Goal: Task Accomplishment & Management: Use online tool/utility

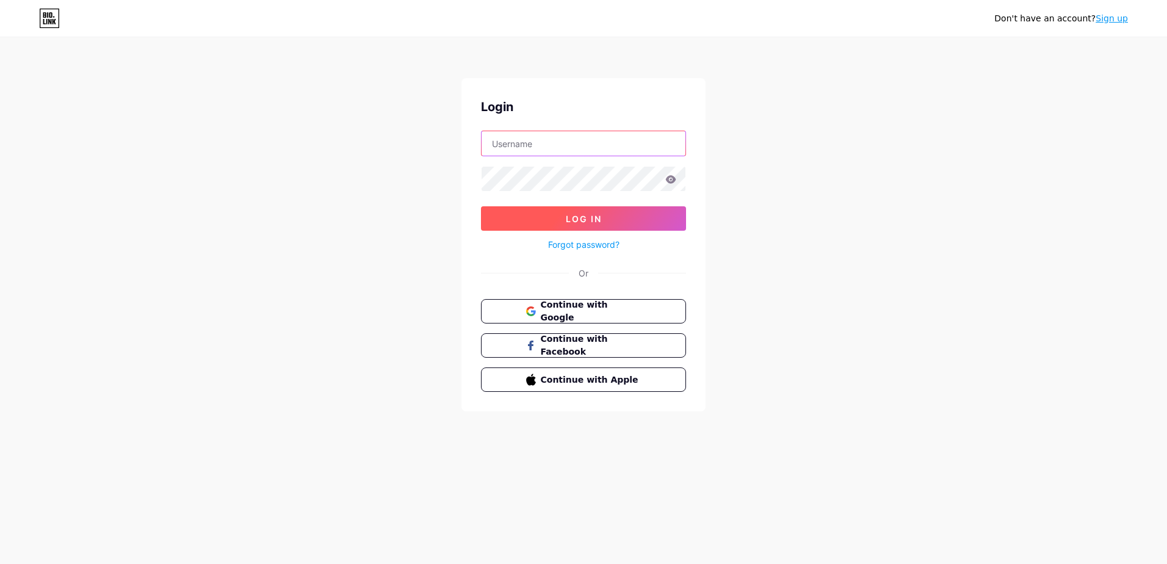
type input "[EMAIL_ADDRESS][DOMAIN_NAME]"
click at [589, 218] on span "Log In" at bounding box center [584, 219] width 36 height 10
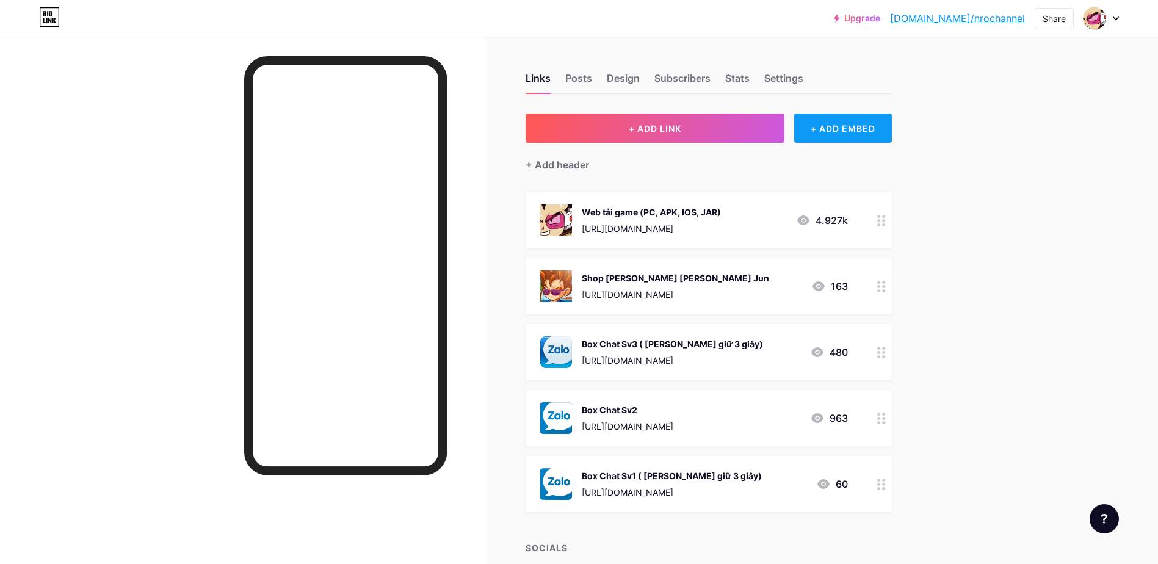
click at [871, 124] on div "+ ADD EMBED" at bounding box center [842, 128] width 97 height 29
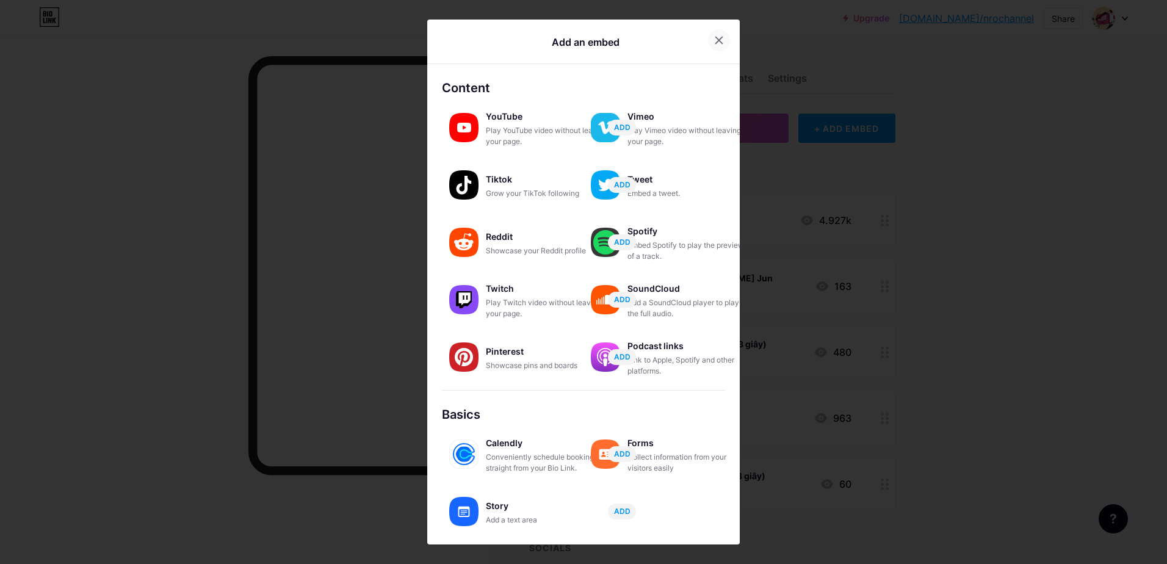
click at [714, 40] on icon at bounding box center [719, 40] width 10 height 10
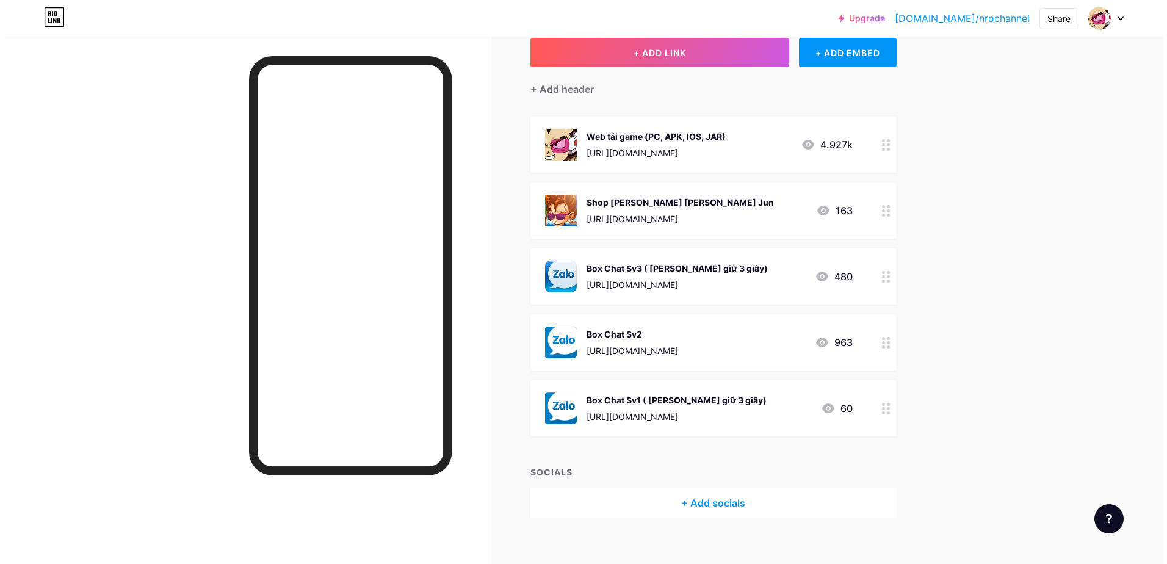
scroll to position [90, 0]
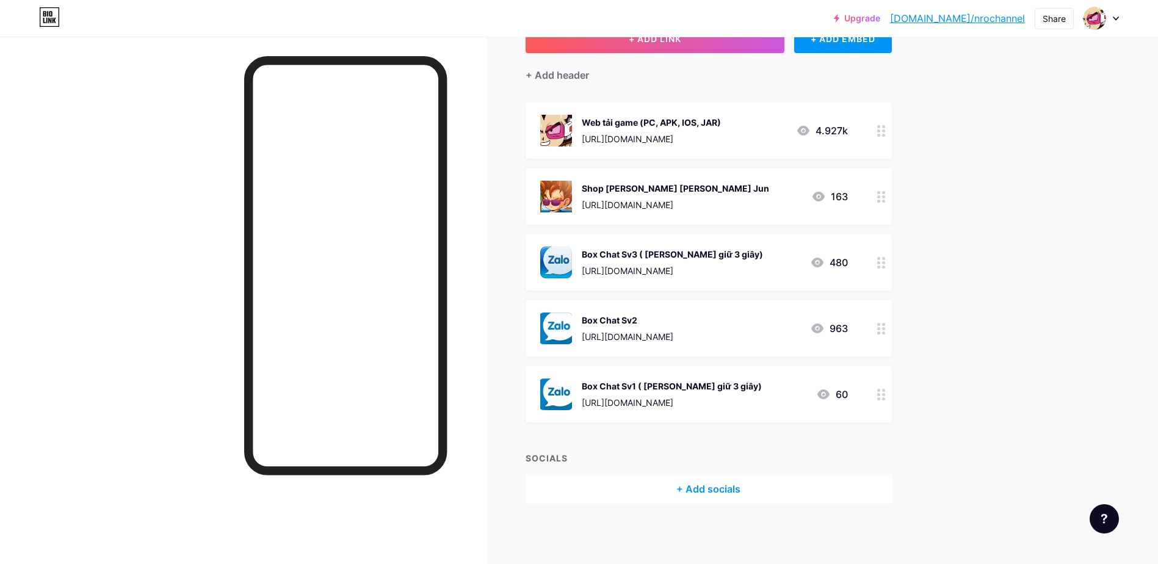
click at [660, 485] on div "+ Add socials" at bounding box center [708, 488] width 366 height 29
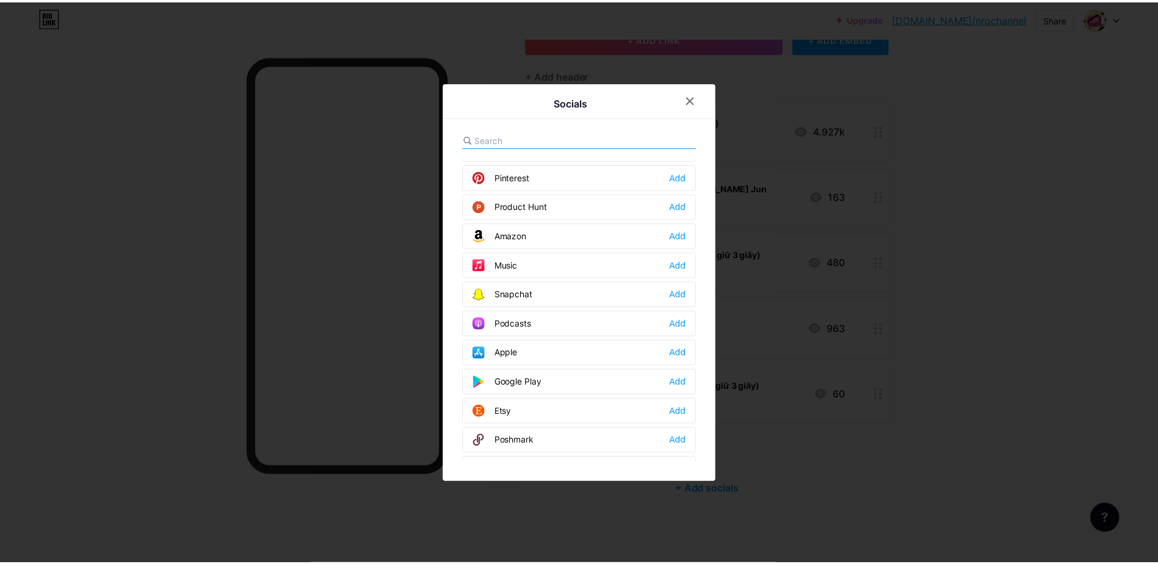
scroll to position [793, 0]
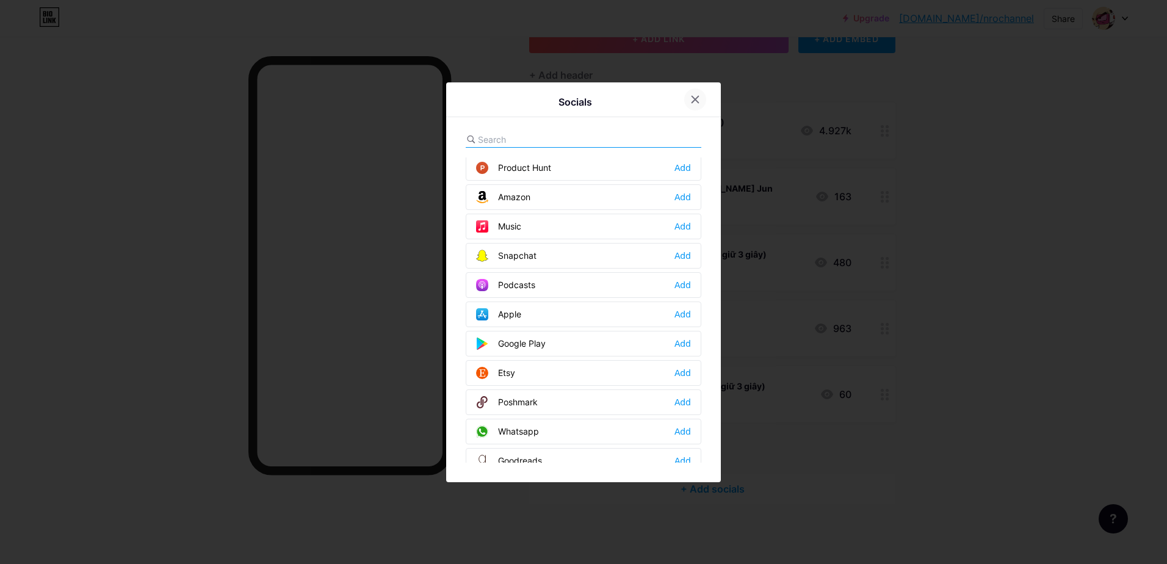
click at [693, 105] on div at bounding box center [695, 99] width 22 height 22
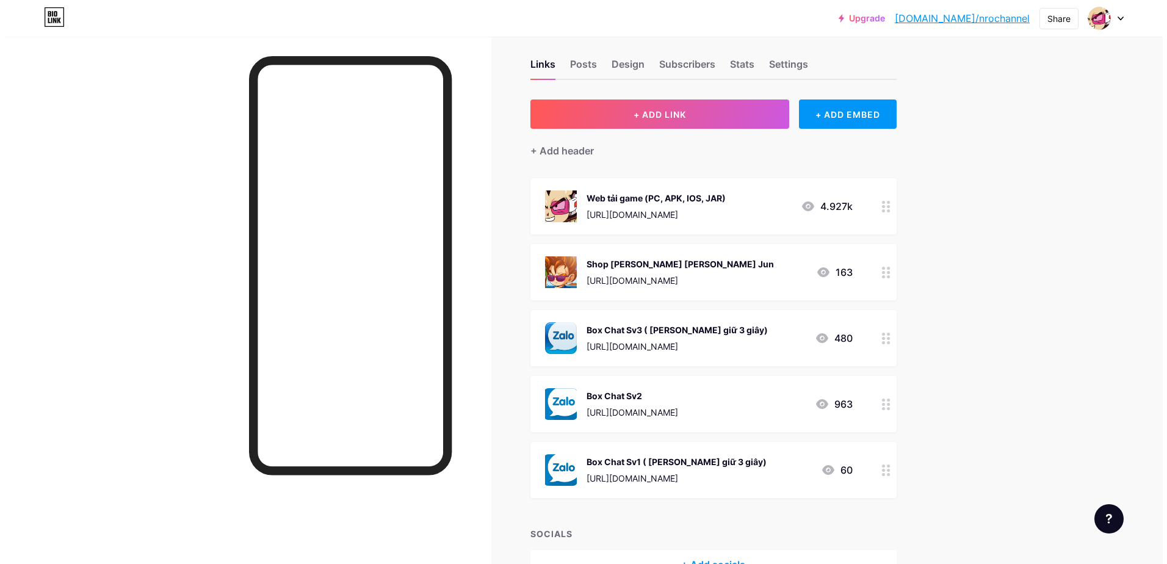
scroll to position [0, 0]
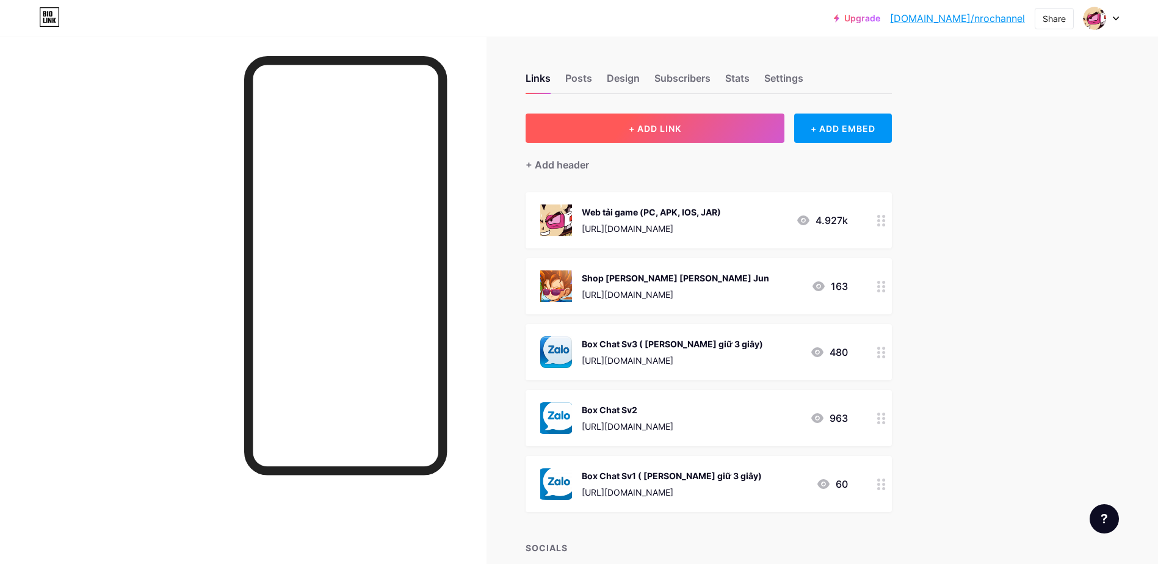
click at [691, 133] on button "+ ADD LINK" at bounding box center [654, 128] width 259 height 29
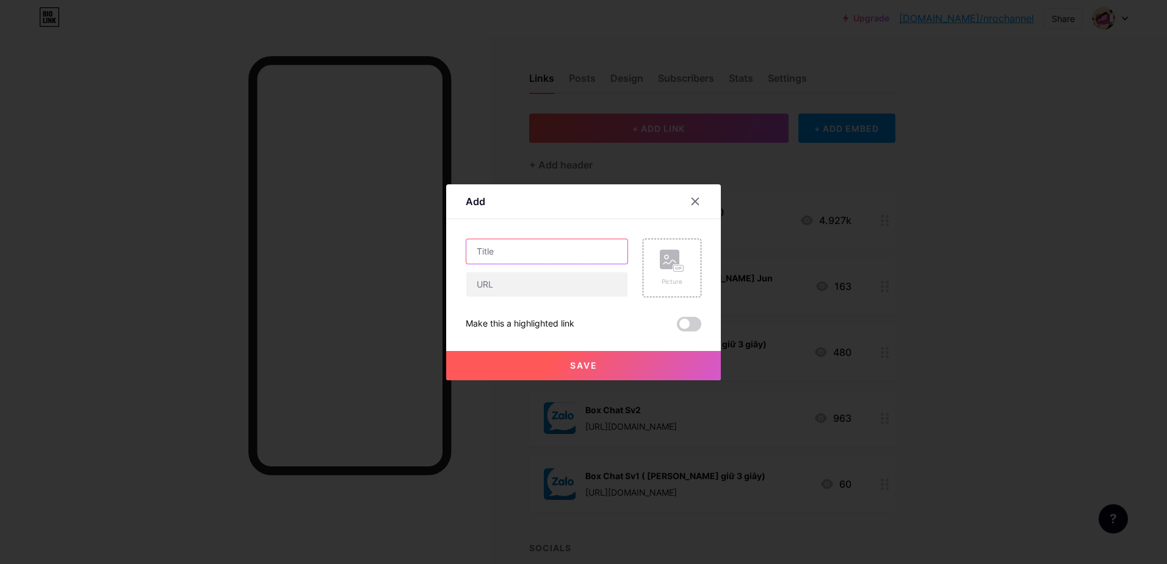
click at [533, 247] on input "text" at bounding box center [546, 251] width 161 height 24
paste input "Gift code (new) : sv3open1, sv3open2, sv3open3, sv3open4, sv3open5, baotri0203,…"
type input "Gift code (new) : sv3open1, sv3open2, sv3open3, sv3open4, sv3open5, baotri0203,…"
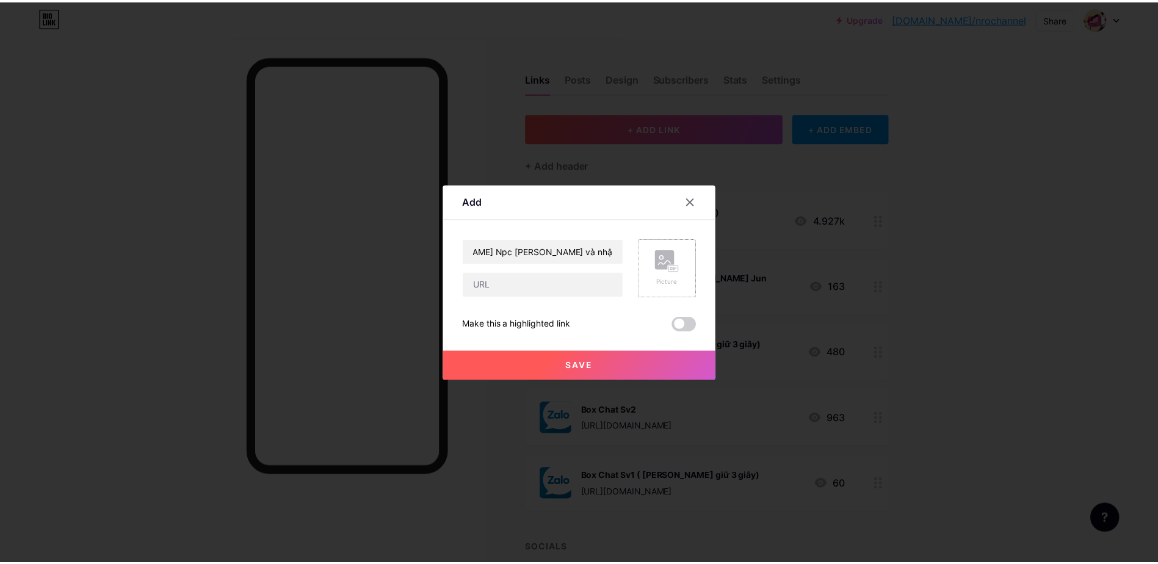
scroll to position [0, 0]
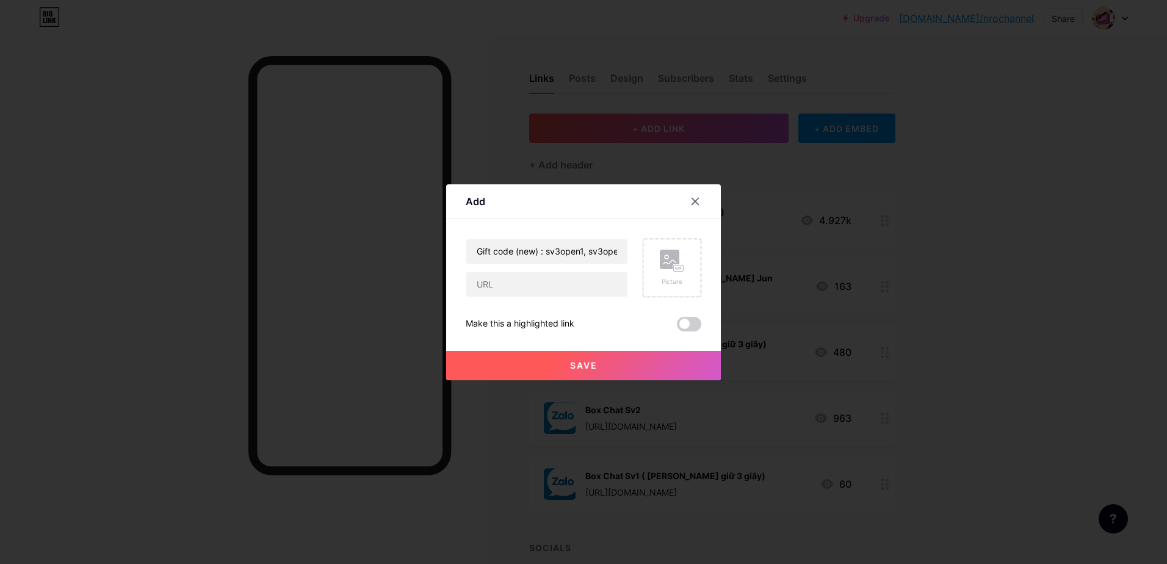
click at [680, 274] on div "Picture" at bounding box center [672, 268] width 24 height 37
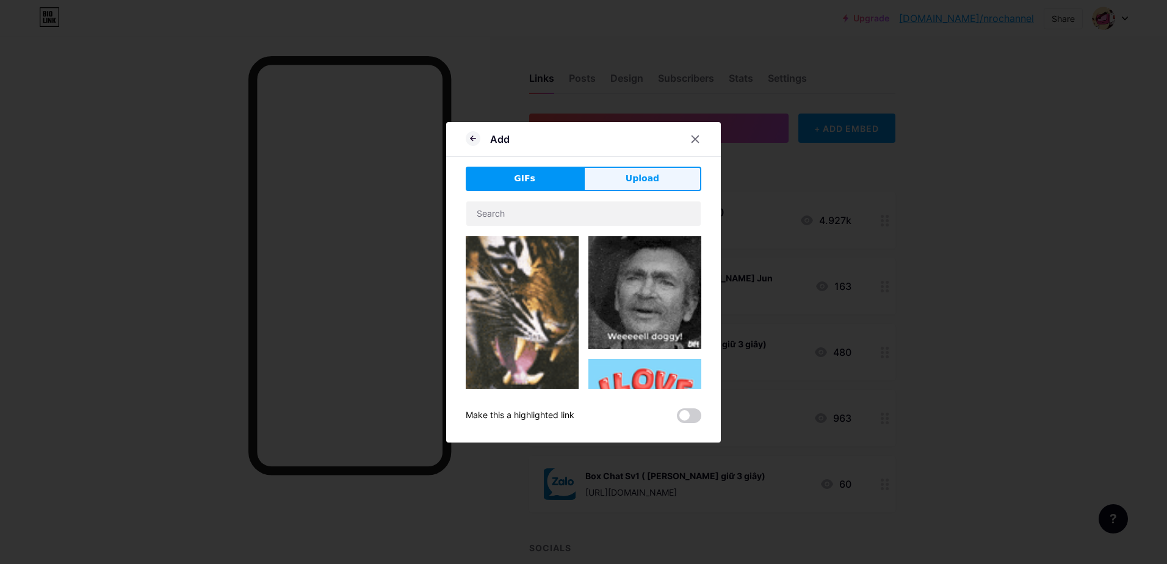
click at [651, 178] on span "Upload" at bounding box center [642, 178] width 34 height 13
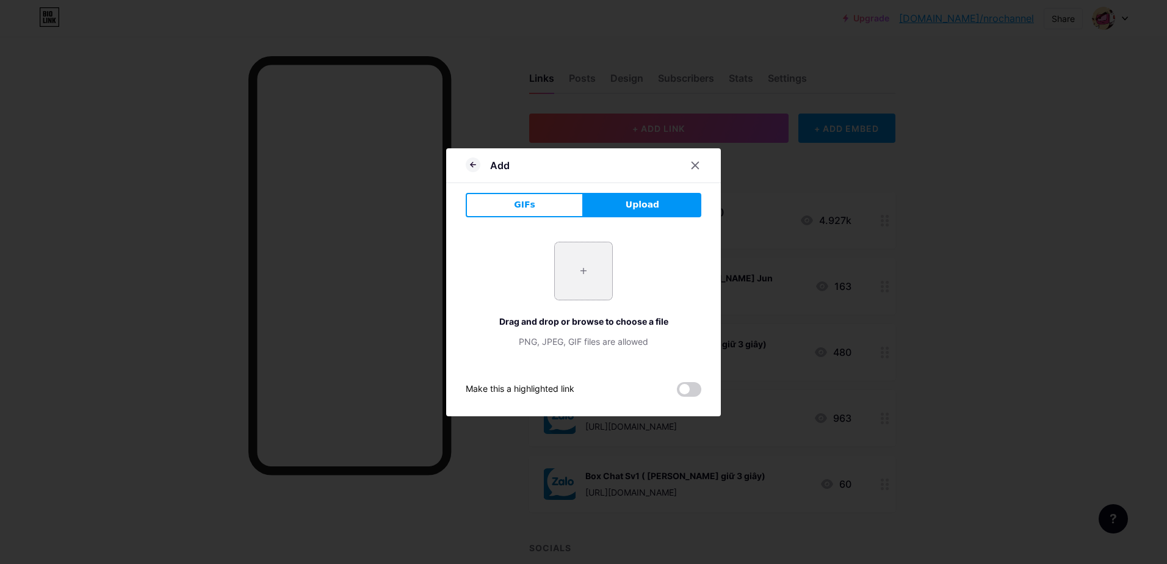
click at [572, 269] on input "file" at bounding box center [583, 270] width 57 height 57
type input "C:\fakepath\Screenshot [DATE] 084731.png"
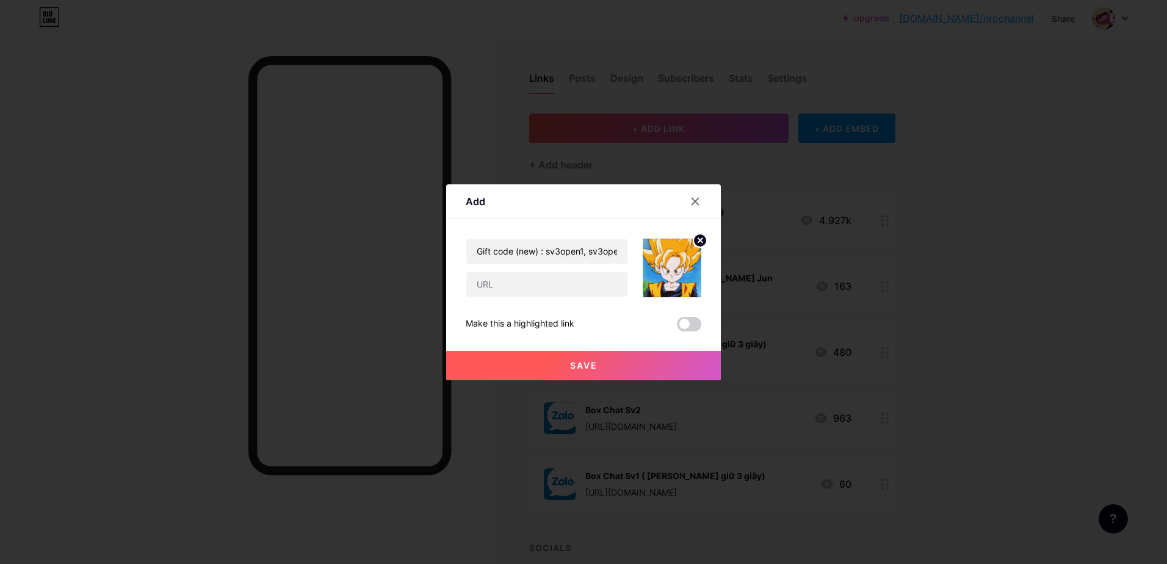
click at [590, 360] on span "Save" at bounding box center [583, 365] width 27 height 10
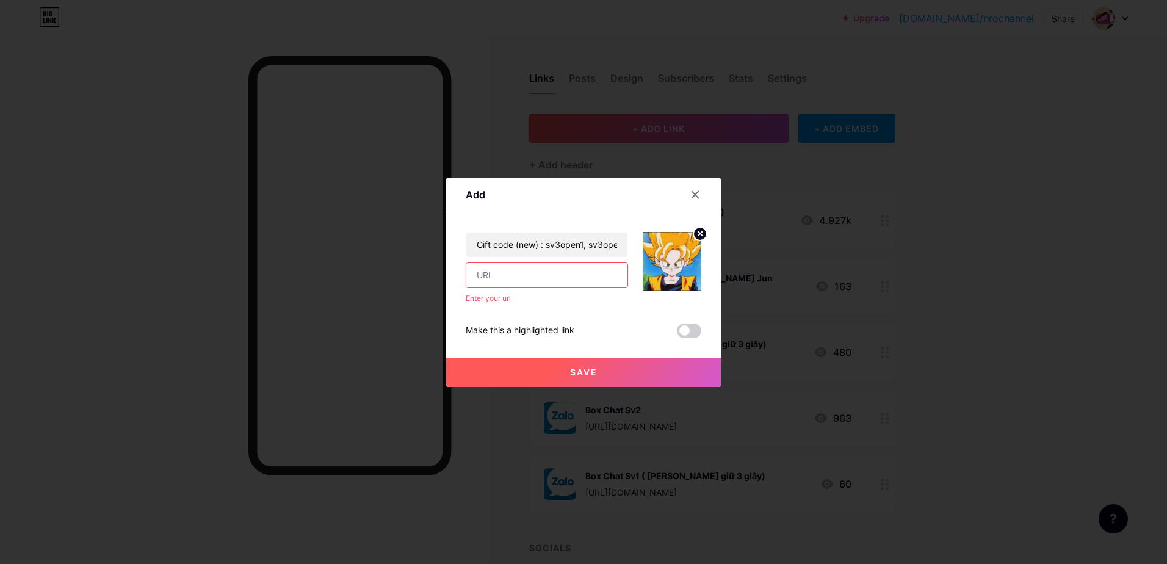
click at [588, 273] on input "text" at bounding box center [546, 275] width 161 height 24
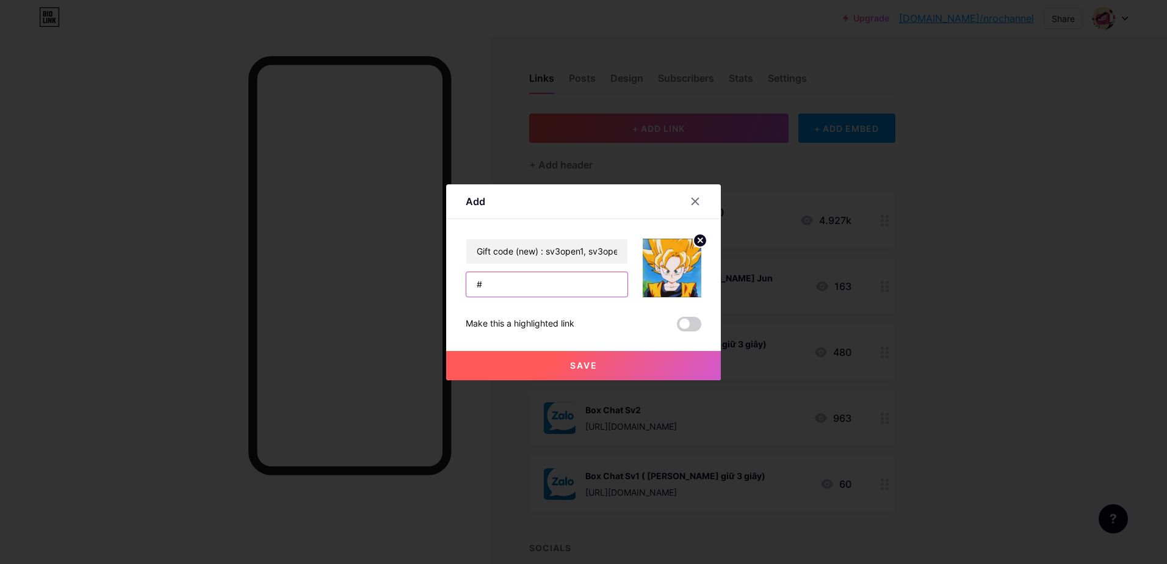
type input "#"
click at [568, 363] on button "Save" at bounding box center [583, 365] width 275 height 29
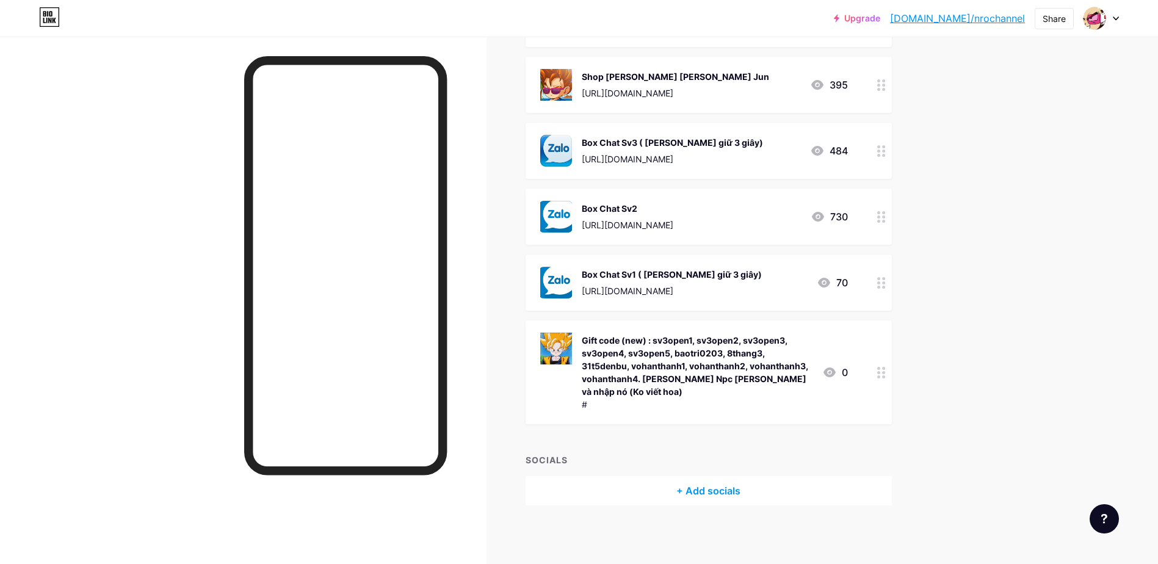
scroll to position [203, 0]
click at [876, 374] on div at bounding box center [881, 371] width 21 height 104
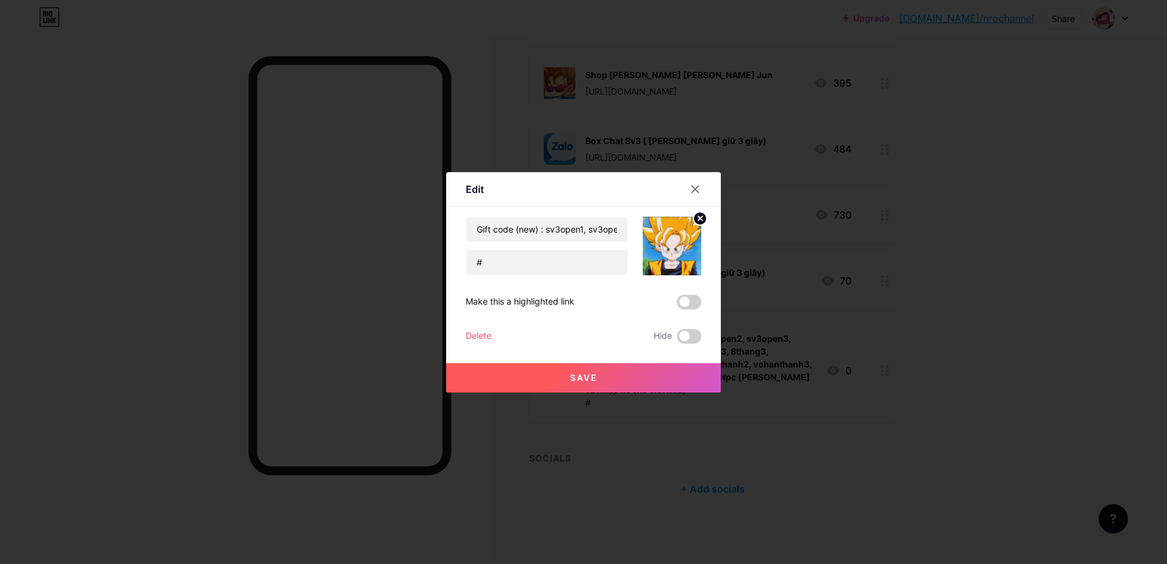
click at [703, 222] on circle at bounding box center [699, 218] width 13 height 13
click at [685, 243] on div "Picture" at bounding box center [672, 246] width 59 height 59
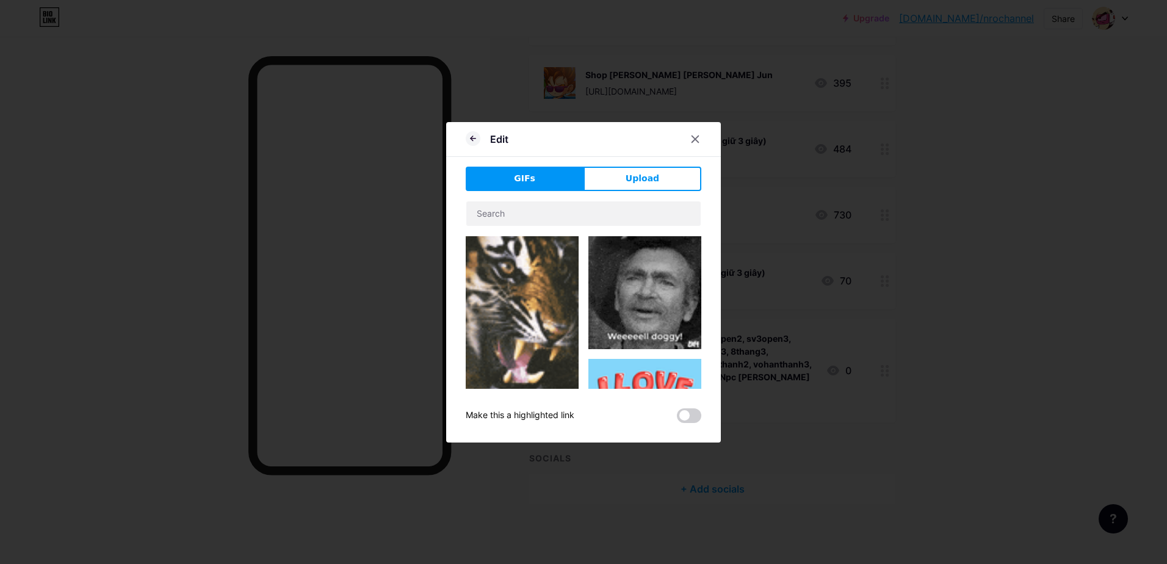
drag, startPoint x: 644, startPoint y: 190, endPoint x: 649, endPoint y: 184, distance: 7.0
click at [649, 184] on button "Upload" at bounding box center [642, 179] width 118 height 24
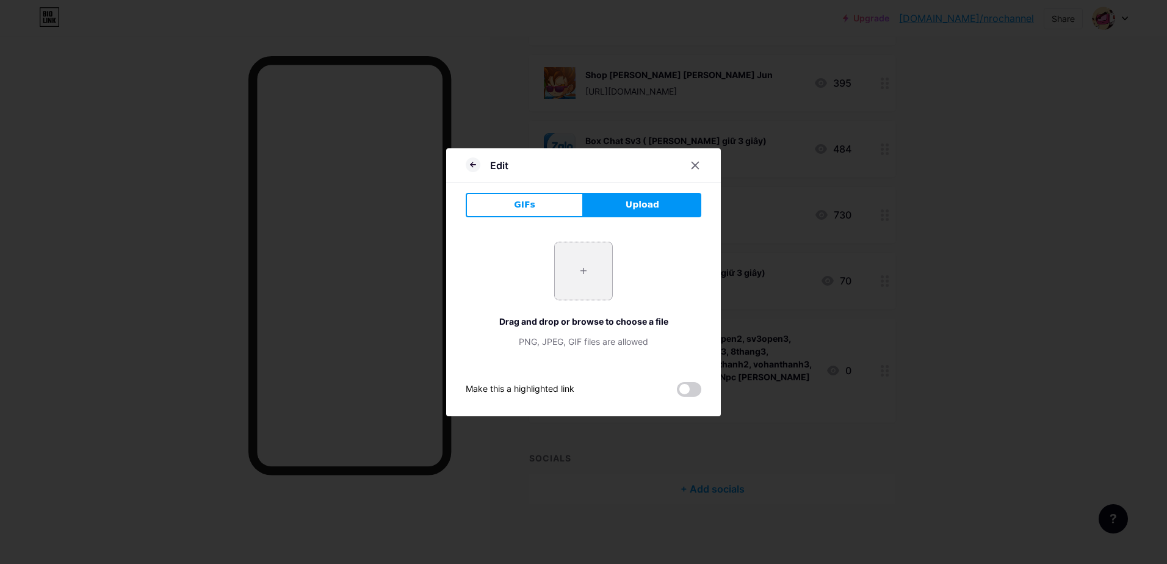
click at [599, 257] on input "file" at bounding box center [583, 270] width 57 height 57
type input "C:\fakepath\307133528_445954970961709_6265109024083028644_n.png"
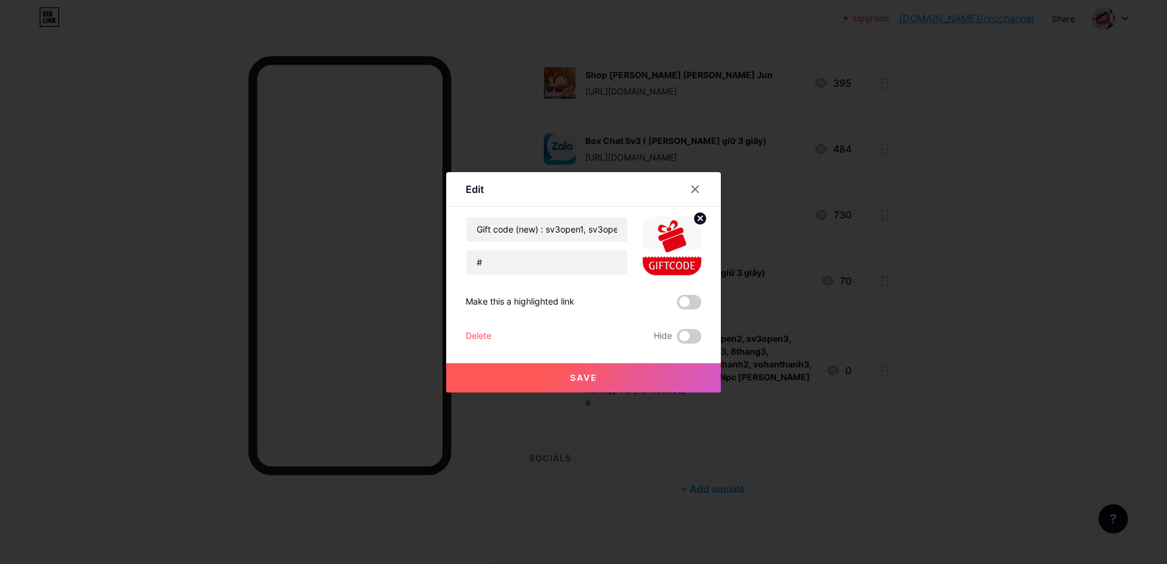
click at [591, 375] on span "Save" at bounding box center [583, 377] width 27 height 10
